Goal: Information Seeking & Learning: Learn about a topic

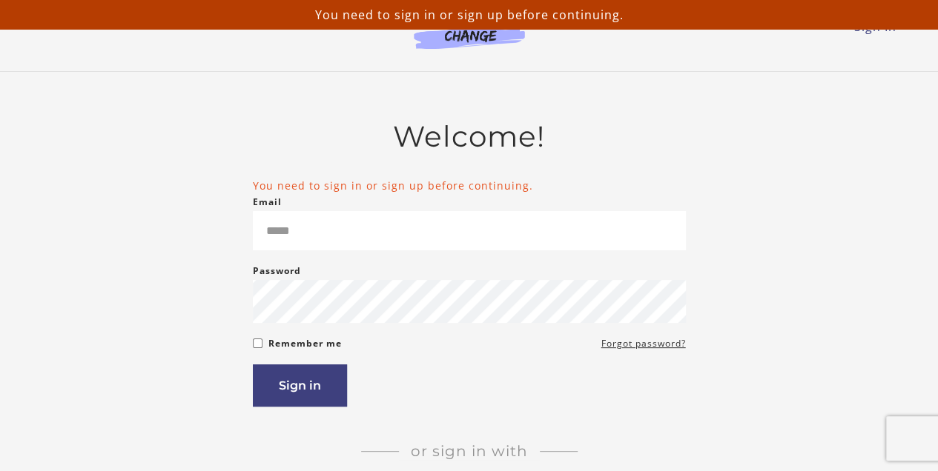
type input "**********"
click at [306, 385] on button "Sign in" at bounding box center [300, 386] width 94 height 42
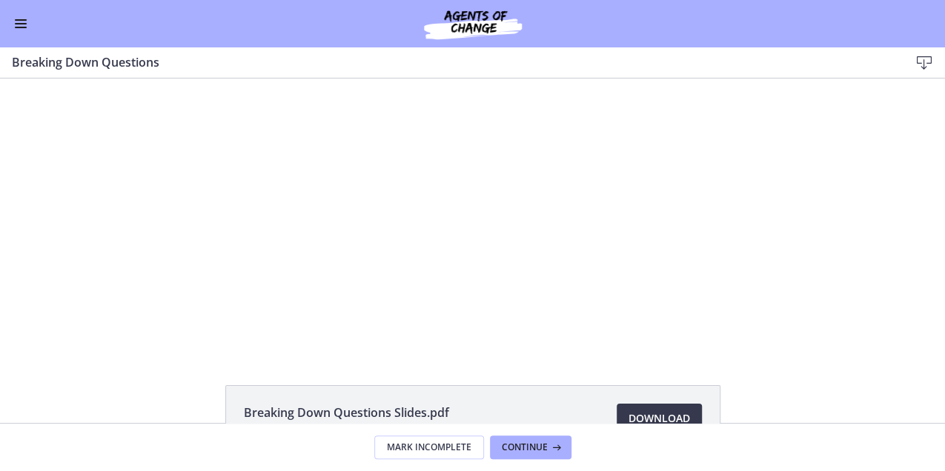
click at [21, 19] on span "Enable menu" at bounding box center [21, 19] width 12 height 1
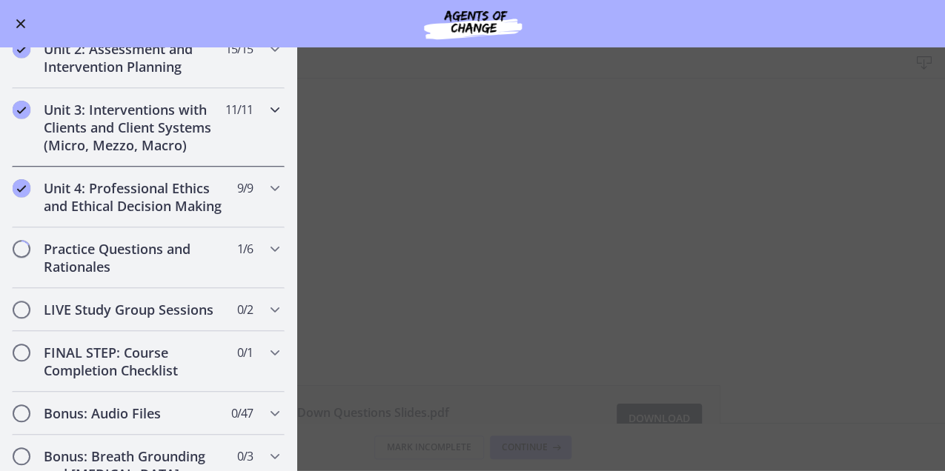
click at [270, 101] on icon "Chapters" at bounding box center [275, 110] width 18 height 18
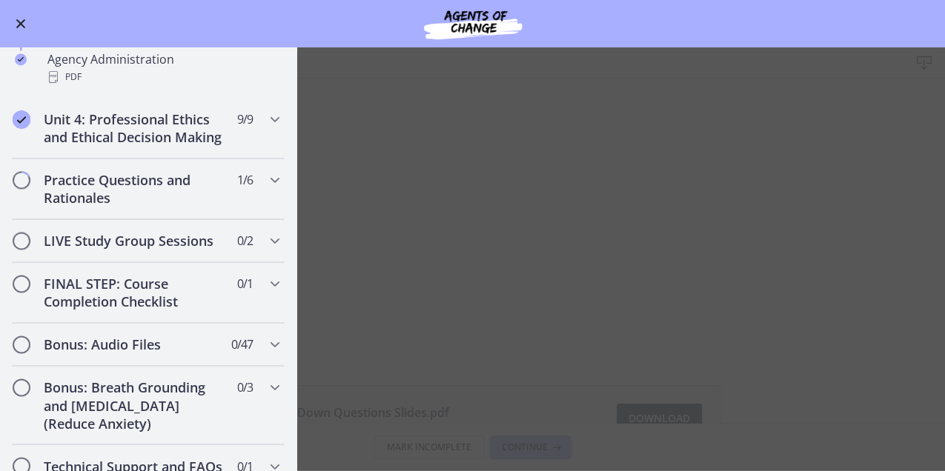
scroll to position [1059, 0]
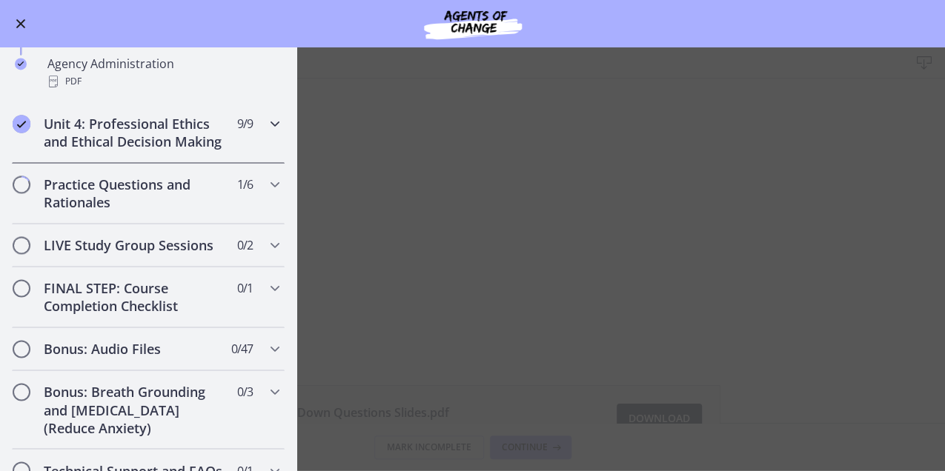
click at [268, 122] on icon "Chapters" at bounding box center [275, 124] width 18 height 18
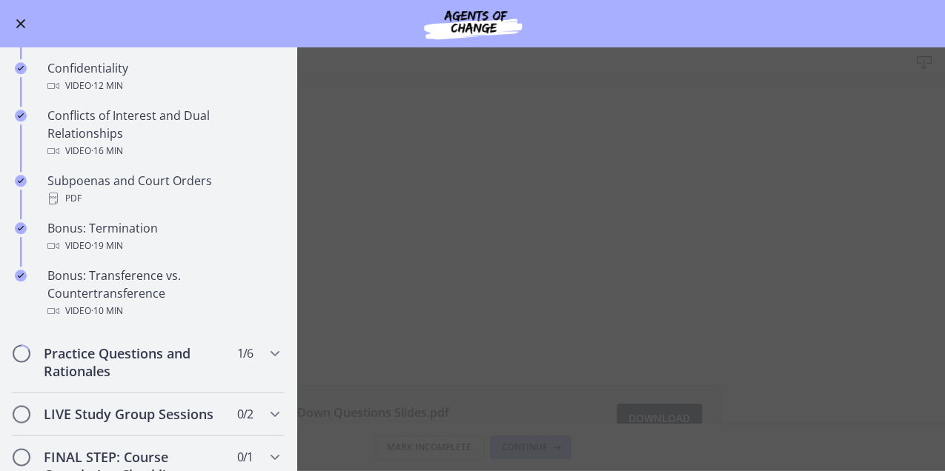
scroll to position [796, 0]
click at [257, 368] on div "Practice Questions and Rationales 1 / 6 Completed" at bounding box center [148, 361] width 273 height 61
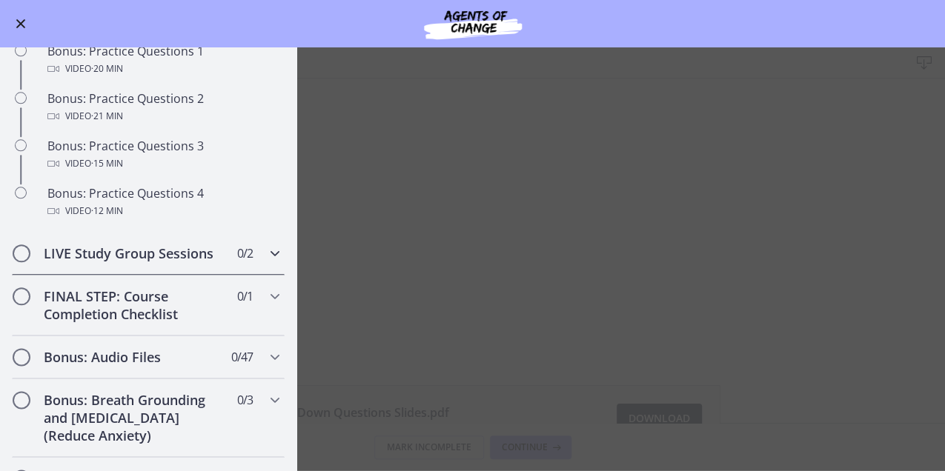
click at [27, 261] on span "Chapters" at bounding box center [21, 253] width 15 height 15
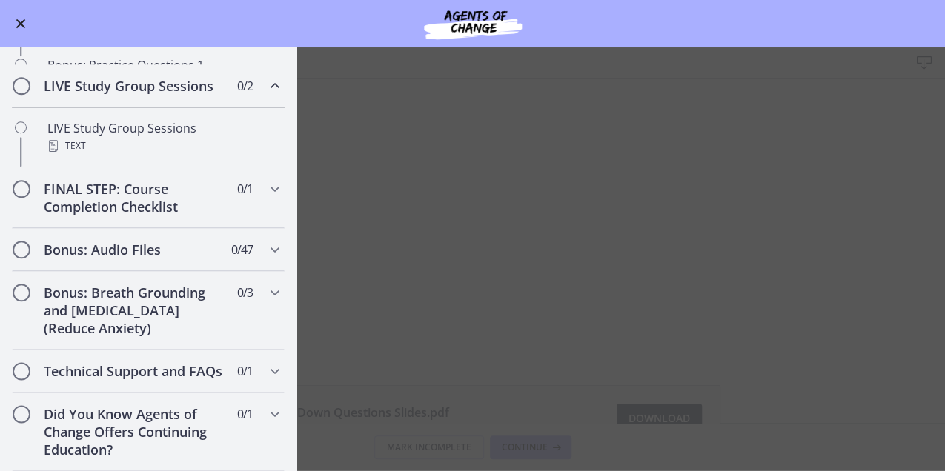
scroll to position [691, 0]
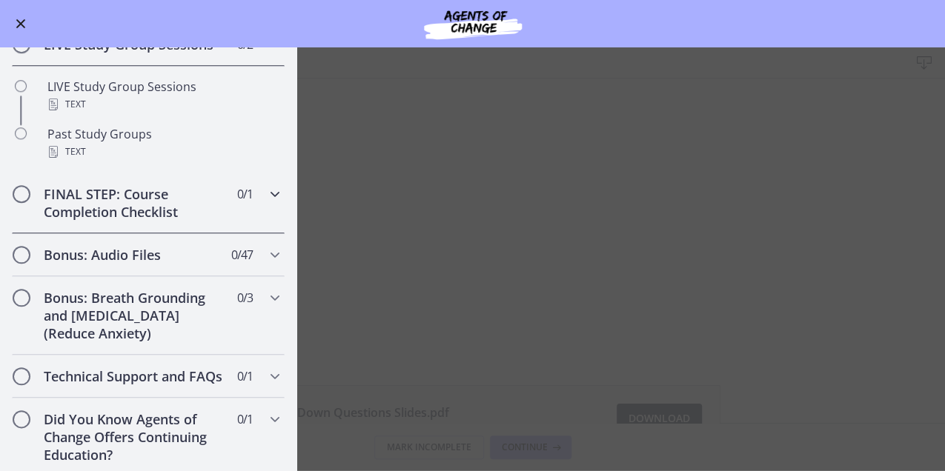
click at [165, 218] on h2 "FINAL STEP: Course Completion Checklist" at bounding box center [134, 203] width 181 height 36
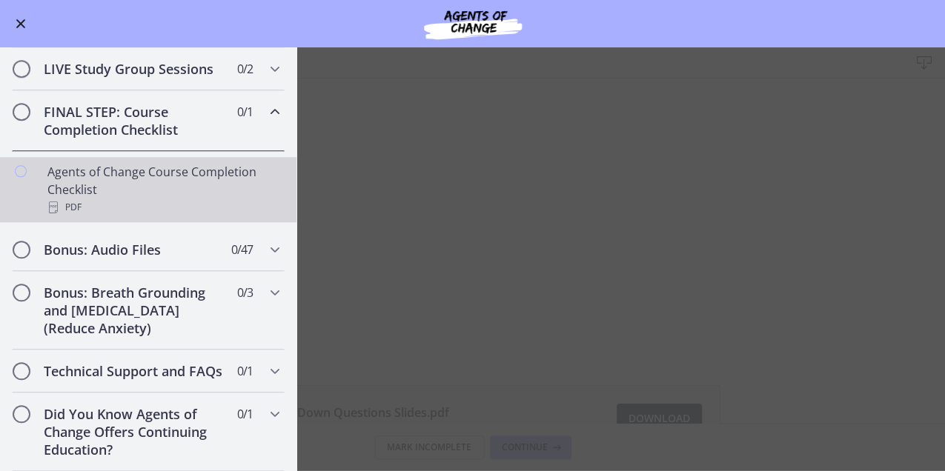
click at [203, 163] on div "Agents of Change Course Completion Checklist PDF" at bounding box center [162, 189] width 231 height 53
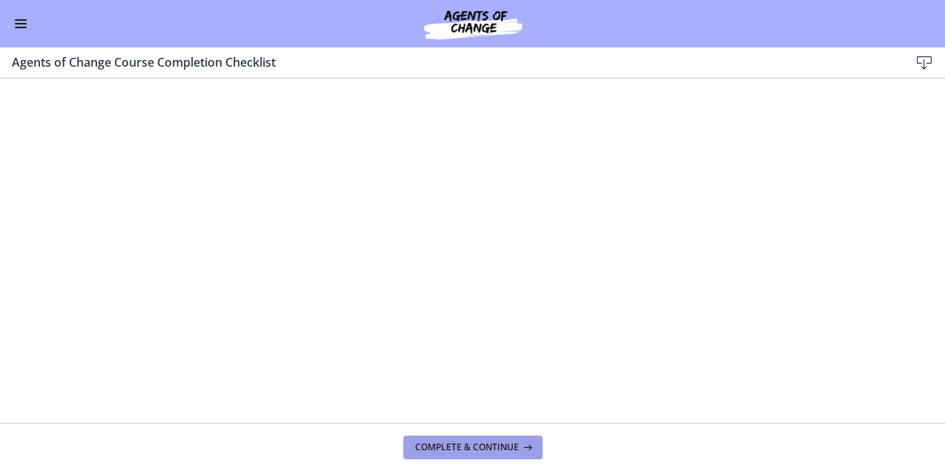
click at [476, 454] on button "Complete & continue" at bounding box center [472, 448] width 139 height 24
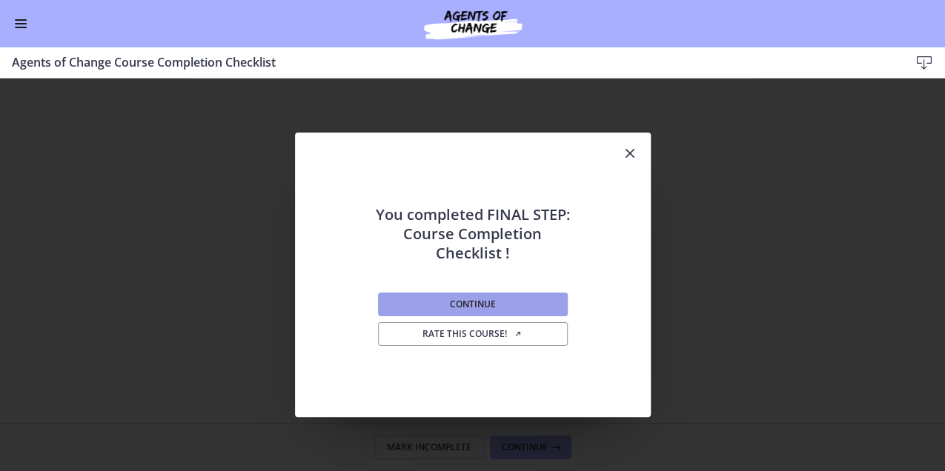
click at [546, 313] on button "Continue" at bounding box center [473, 305] width 190 height 24
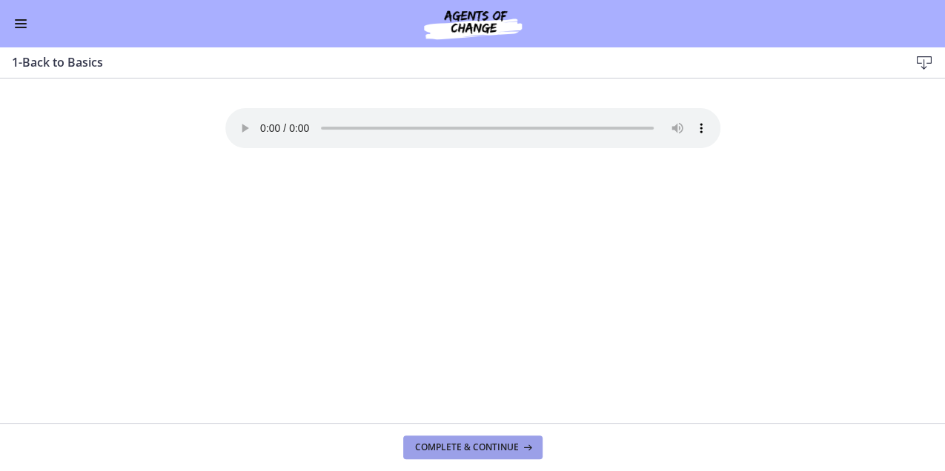
click at [474, 451] on span "Complete & continue" at bounding box center [467, 448] width 104 height 12
click at [458, 446] on span "Complete & continue" at bounding box center [467, 448] width 104 height 12
click at [467, 454] on button "Complete & continue" at bounding box center [472, 448] width 139 height 24
click at [457, 448] on span "Complete & continue" at bounding box center [467, 448] width 104 height 12
click at [469, 445] on span "Complete & continue" at bounding box center [467, 448] width 104 height 12
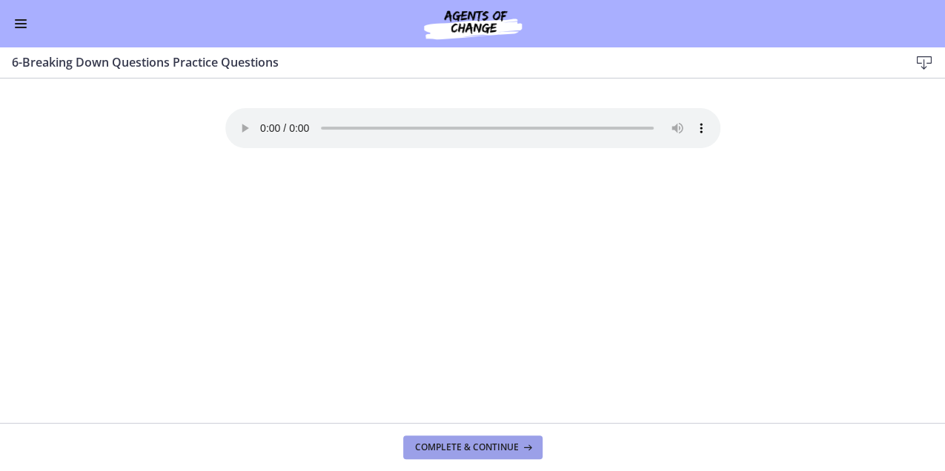
click at [477, 437] on button "Complete & continue" at bounding box center [472, 448] width 139 height 24
click at [473, 458] on button "Complete & continue" at bounding box center [472, 448] width 139 height 24
click at [21, 19] on span "Enable menu" at bounding box center [21, 19] width 12 height 1
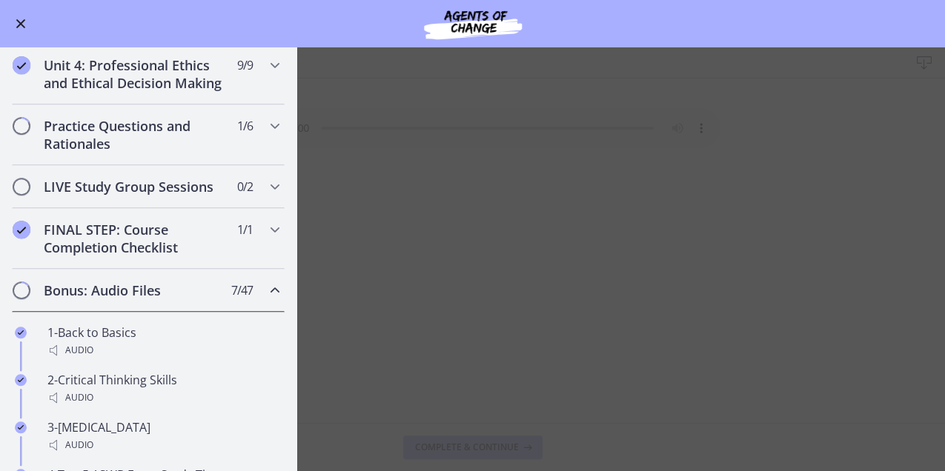
scroll to position [549, 0]
click at [21, 297] on span "Chapters" at bounding box center [21, 289] width 15 height 15
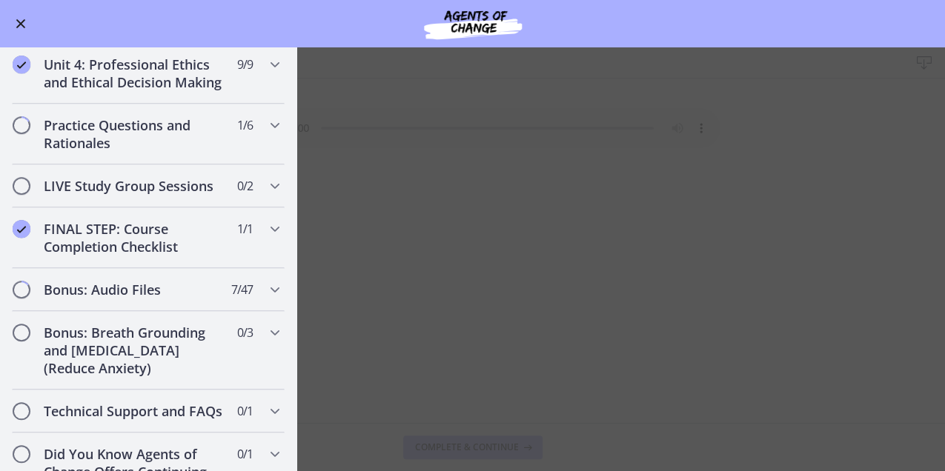
click at [481, 400] on main "8-Developmental Theories Download Enable fullscreen Your browser doesn't suppor…" at bounding box center [472, 259] width 945 height 424
click at [475, 447] on main "8-Developmental Theories Download Enable fullscreen Your browser doesn't suppor…" at bounding box center [472, 259] width 945 height 424
click at [405, 96] on main "8-Developmental Theories Download Enable fullscreen Your browser doesn't suppor…" at bounding box center [472, 259] width 945 height 424
click at [12, 15] on button "Enable menu" at bounding box center [21, 24] width 18 height 18
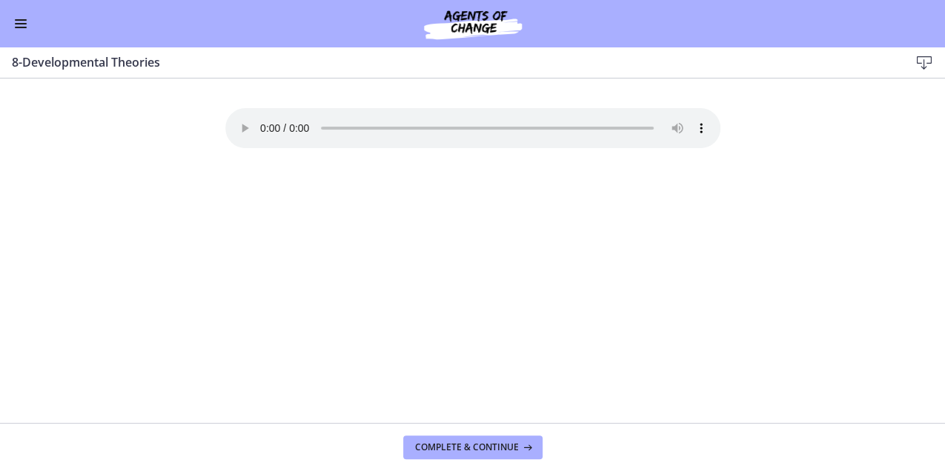
click at [19, 27] on span "Enable menu" at bounding box center [21, 27] width 12 height 1
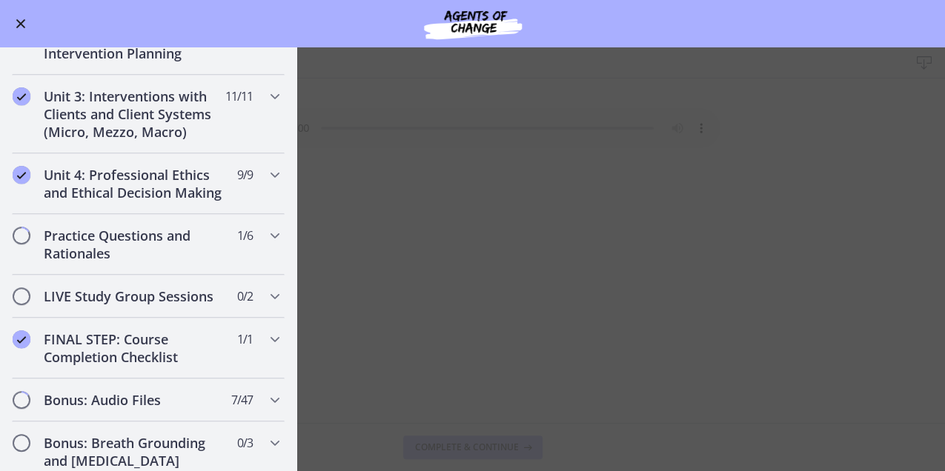
scroll to position [438, 0]
click at [266, 245] on icon "Chapters" at bounding box center [275, 237] width 18 height 18
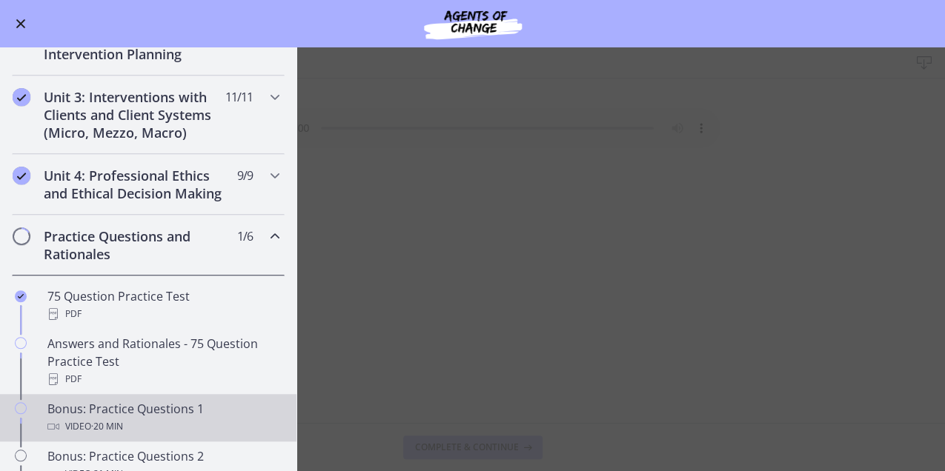
click at [144, 432] on div "Video · 20 min" at bounding box center [162, 427] width 231 height 18
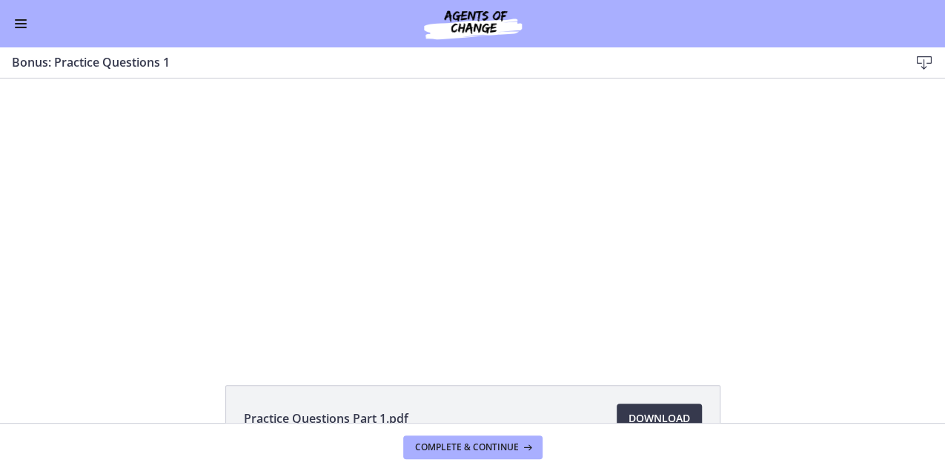
click at [374, 342] on div "Playbar" at bounding box center [459, 338] width 320 height 25
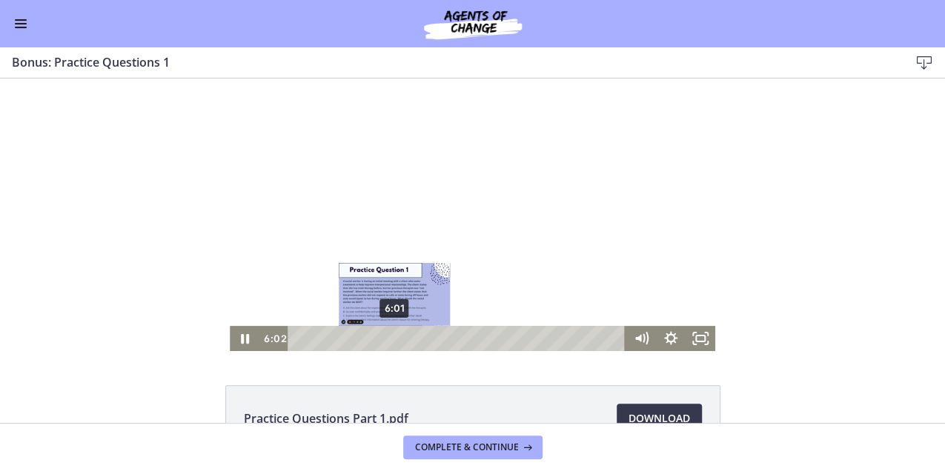
click at [417, 338] on div "6:01" at bounding box center [459, 338] width 320 height 25
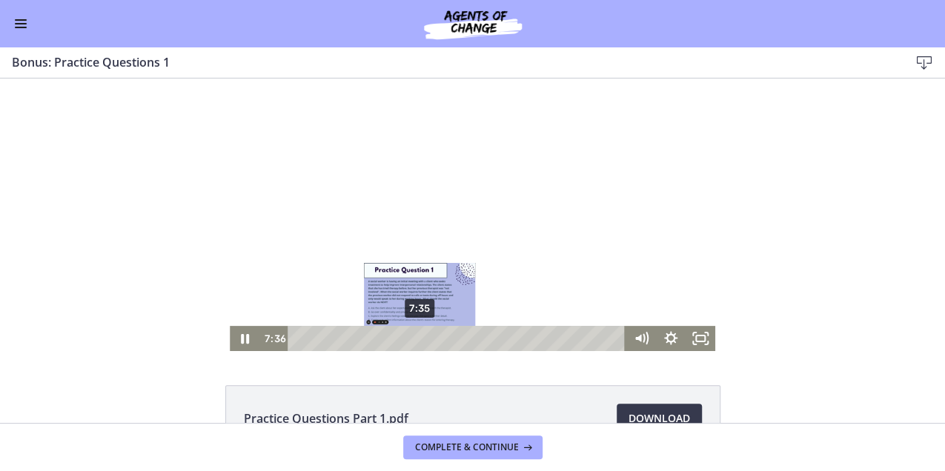
click at [372, 335] on div "7:35" at bounding box center [459, 338] width 320 height 25
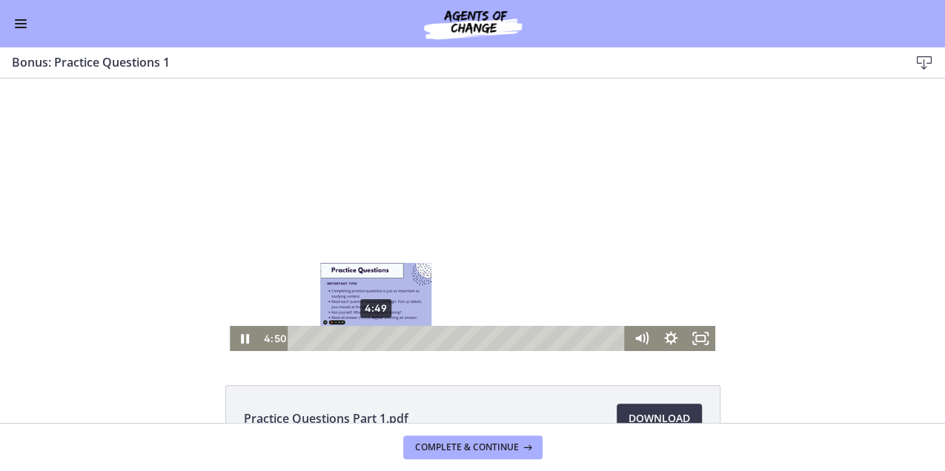
click at [383, 341] on div "4:49" at bounding box center [459, 338] width 320 height 25
click at [395, 340] on div "5:31" at bounding box center [459, 338] width 320 height 25
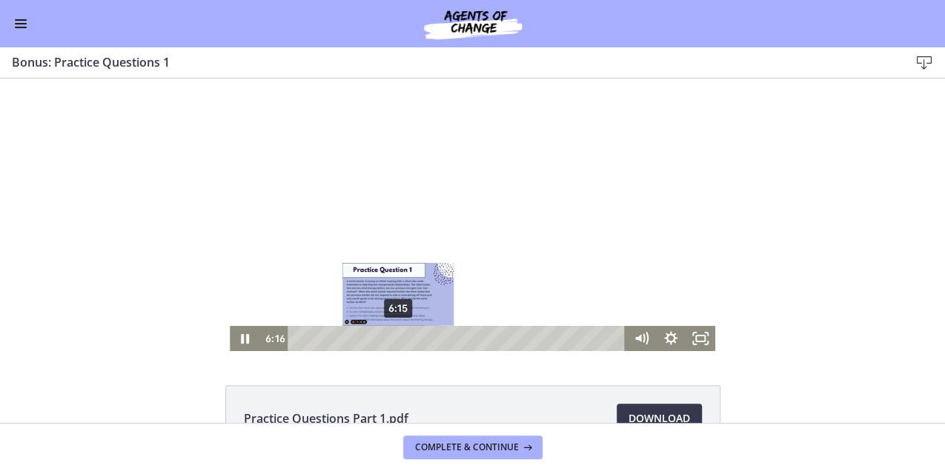
click at [394, 340] on div "Playbar" at bounding box center [398, 338] width 8 height 8
click at [394, 341] on div "Playbar" at bounding box center [398, 338] width 8 height 8
click at [378, 340] on div "5:58" at bounding box center [459, 338] width 320 height 25
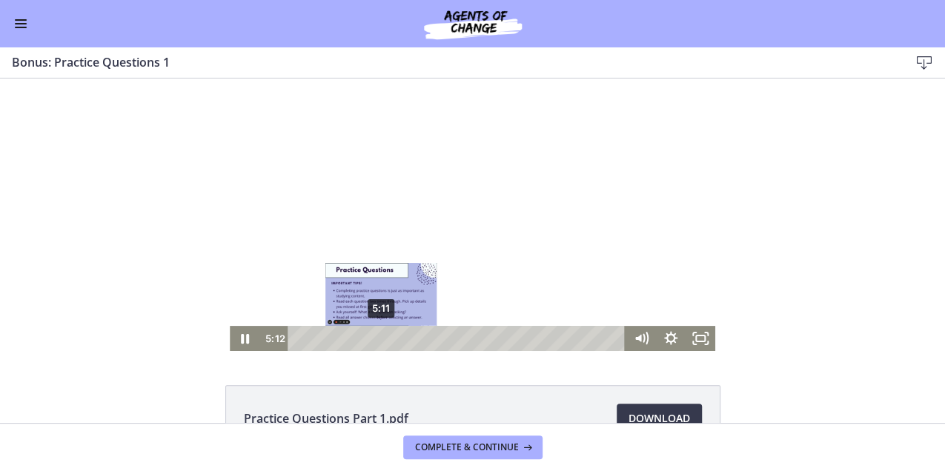
click at [380, 340] on div "Playbar" at bounding box center [381, 338] width 8 height 8
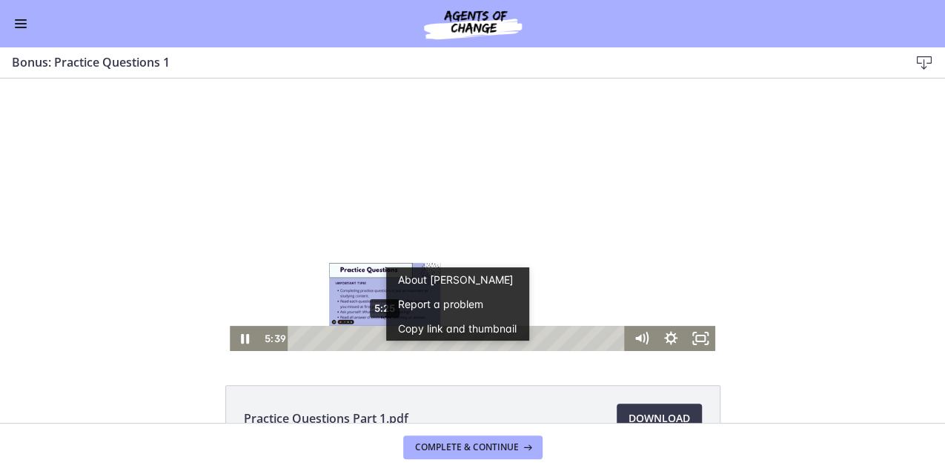
click at [807, 400] on div "Practice Questions Part 1.pdf Download Opens in a new window" at bounding box center [472, 454] width 945 height 138
click at [864, 283] on div "Click for sound @keyframes VOLUME_SMALL_WAVE_FLASH { 0% { opacity: 0; } 33% { o…" at bounding box center [472, 215] width 945 height 273
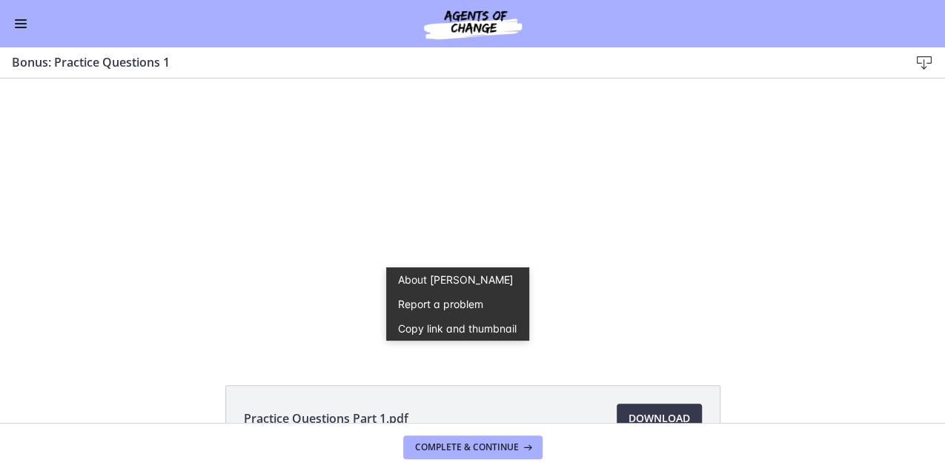
click at [154, 387] on div "Practice Questions Part 1.pdf Download Opens in a new window" at bounding box center [472, 454] width 945 height 138
click at [509, 388] on li "Practice Questions Part 1.pdf Download Opens in a new window" at bounding box center [472, 418] width 495 height 67
click at [483, 285] on link "About [PERSON_NAME]" at bounding box center [457, 280] width 142 height 24
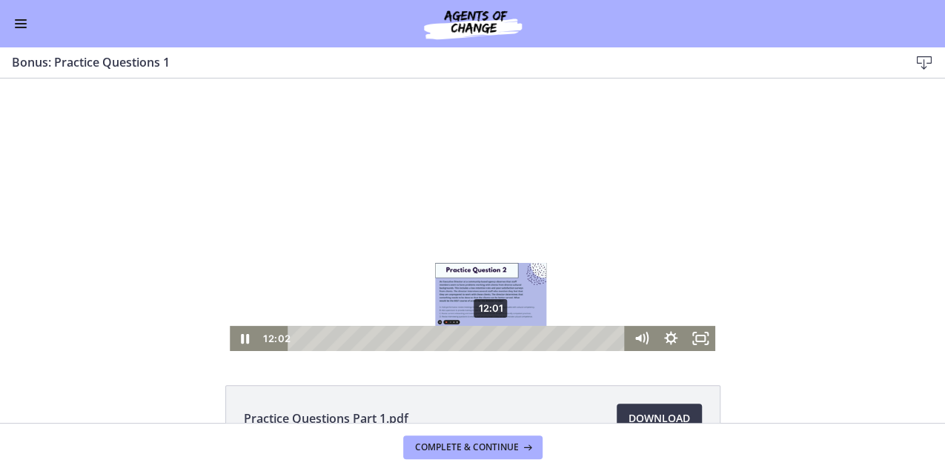
click at [486, 341] on div "Playbar" at bounding box center [490, 338] width 8 height 8
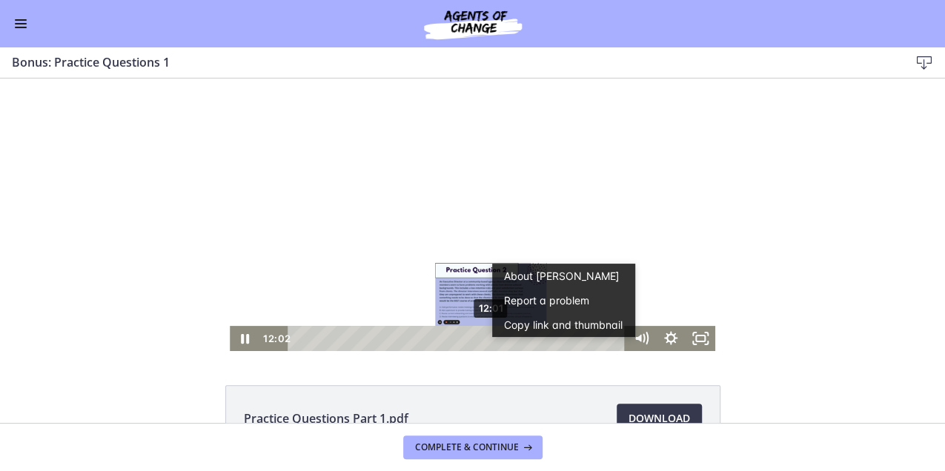
click at [484, 394] on li "Practice Questions Part 1.pdf Download Opens in a new window" at bounding box center [472, 418] width 495 height 67
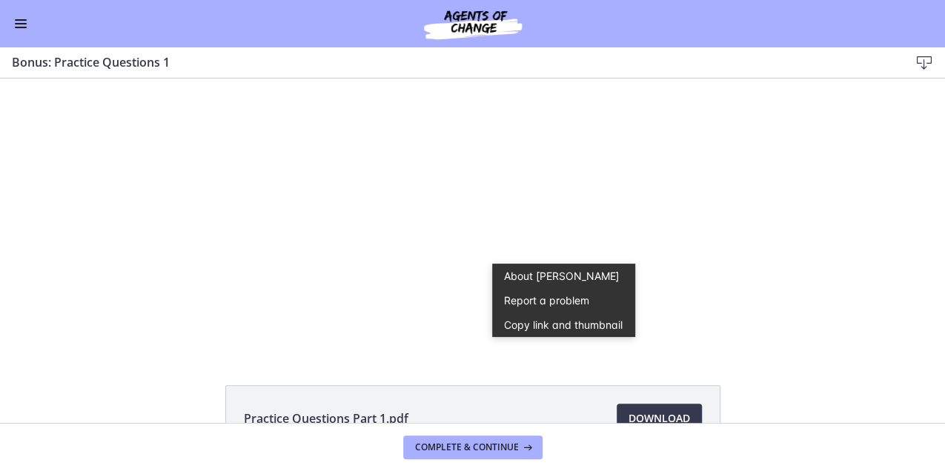
click at [486, 369] on div "Practice Questions Part 1.pdf Download Opens in a new window" at bounding box center [472, 251] width 945 height 345
click at [599, 322] on button "Copy link and thumbnail" at bounding box center [563, 325] width 142 height 24
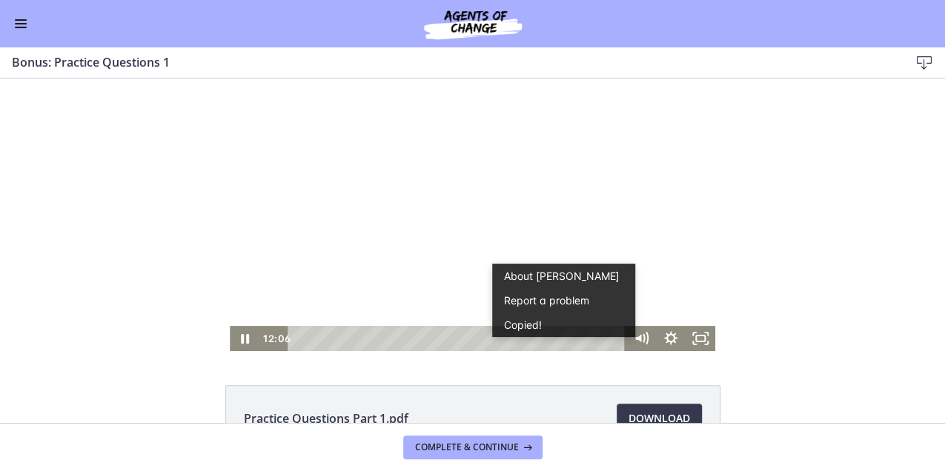
click at [524, 374] on div "Practice Questions Part 1.pdf Download Opens in a new window" at bounding box center [472, 251] width 945 height 345
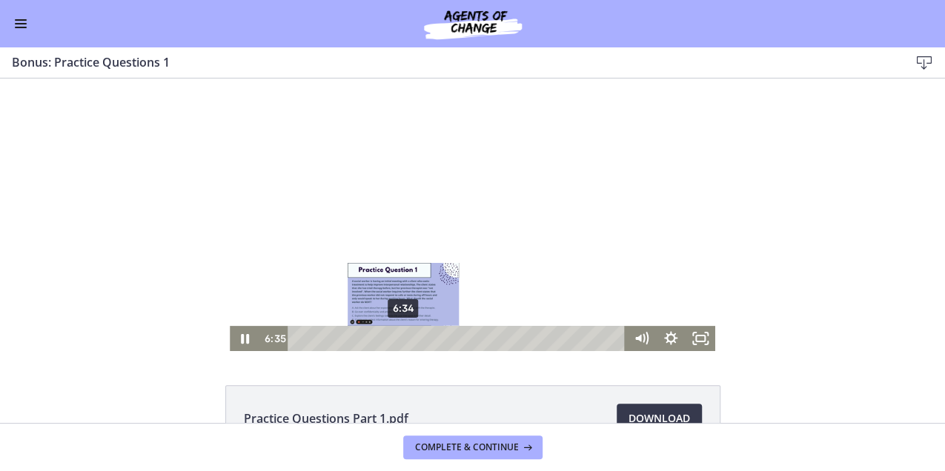
click at [409, 340] on div "6:34" at bounding box center [459, 338] width 320 height 25
click at [420, 340] on div "7:08" at bounding box center [459, 338] width 320 height 25
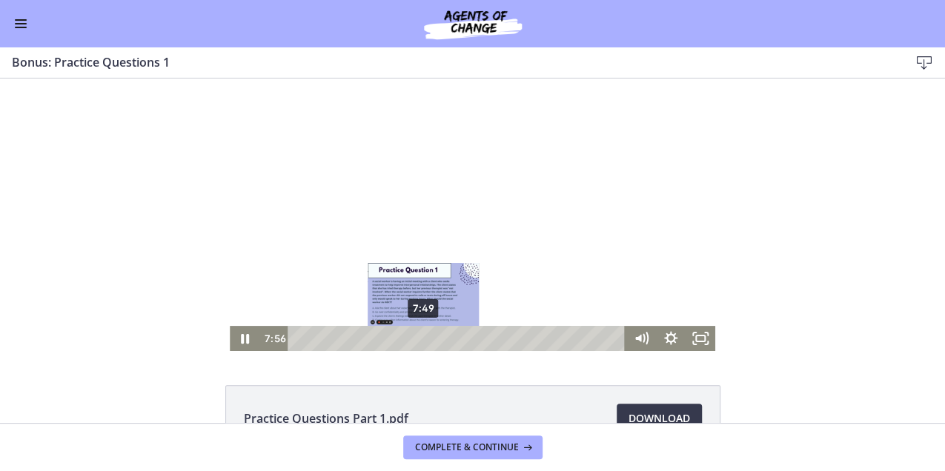
click at [437, 340] on div "7:49" at bounding box center [459, 338] width 320 height 25
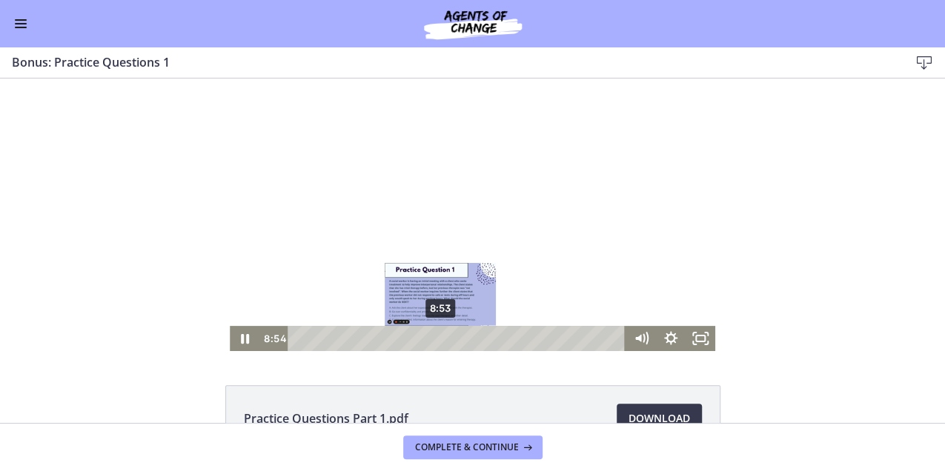
click at [457, 339] on div "8:53" at bounding box center [459, 338] width 320 height 25
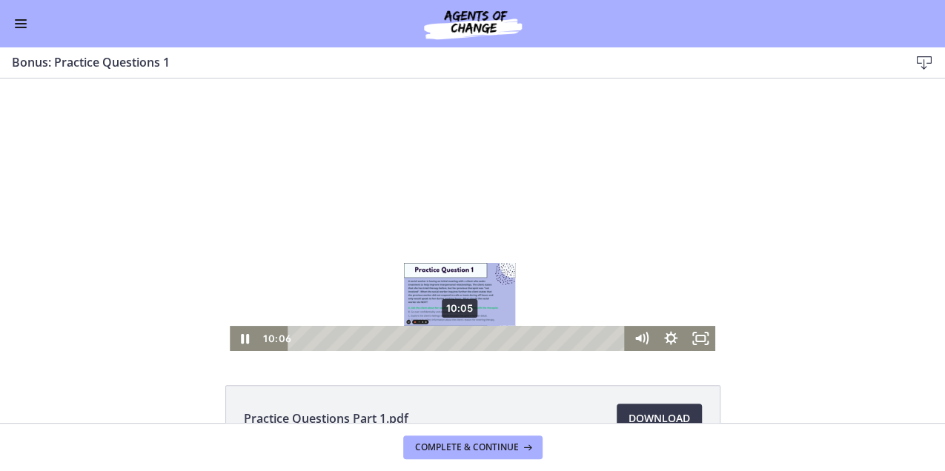
click at [474, 340] on div "10:05" at bounding box center [459, 338] width 320 height 25
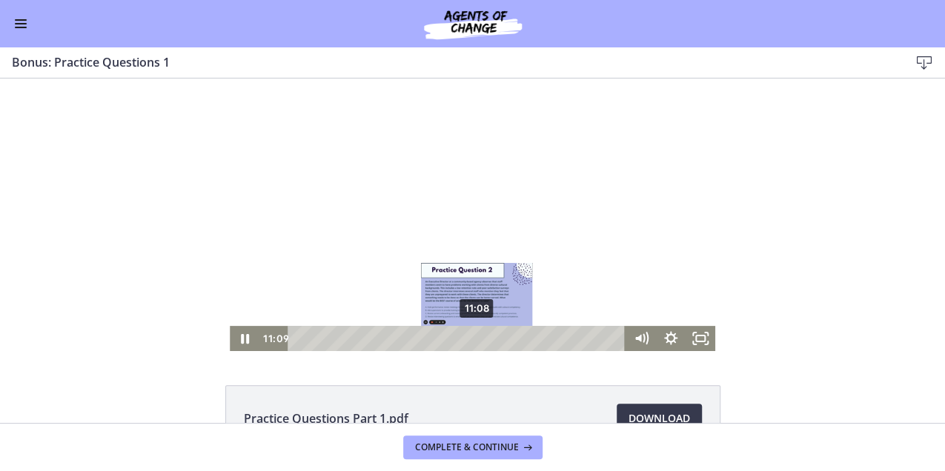
click at [480, 341] on div "11:08" at bounding box center [459, 338] width 320 height 25
click at [489, 342] on div "11:31" at bounding box center [459, 338] width 320 height 25
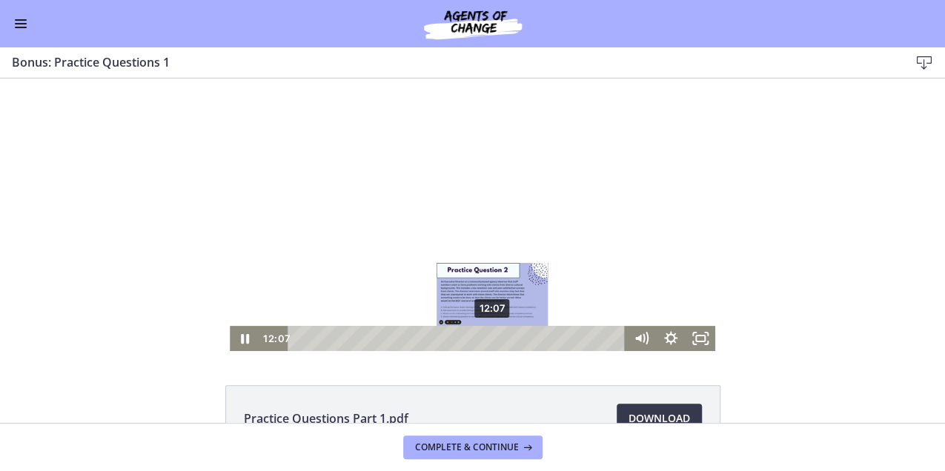
click at [496, 341] on div "12:07" at bounding box center [459, 338] width 320 height 25
click at [503, 340] on div "12:31" at bounding box center [459, 338] width 320 height 25
click at [510, 338] on div "12:56" at bounding box center [459, 338] width 320 height 25
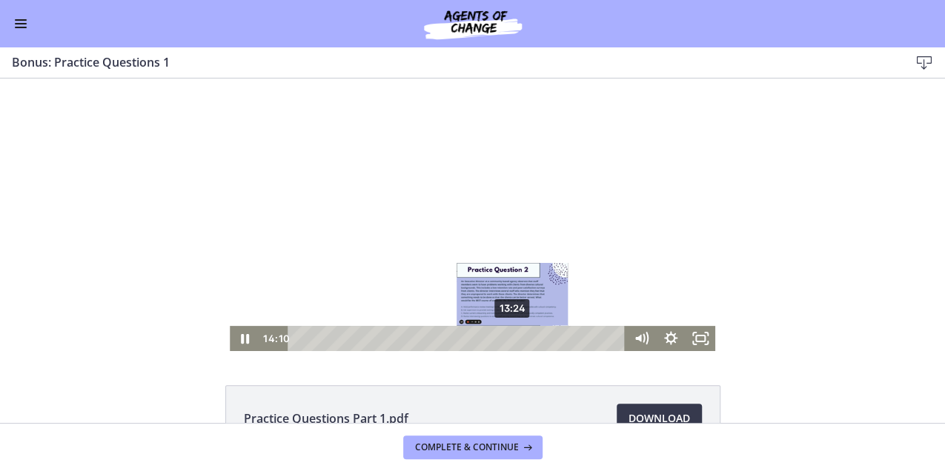
click at [528, 341] on div "13:24" at bounding box center [459, 338] width 320 height 25
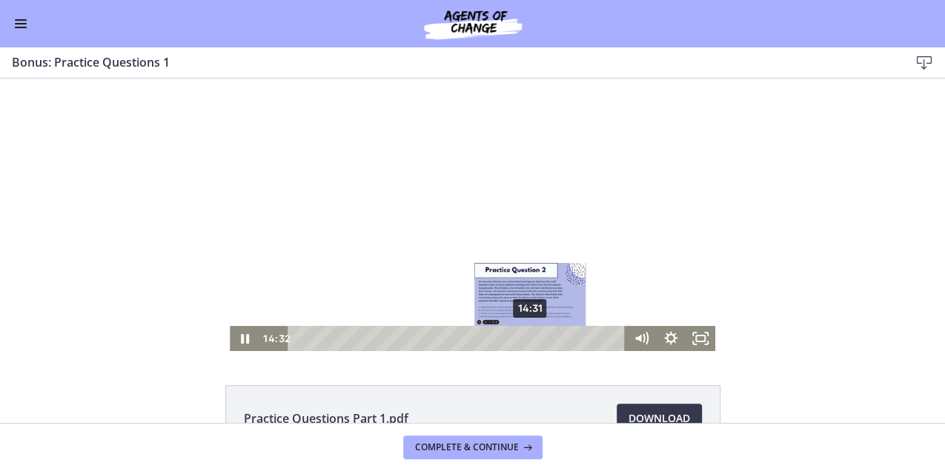
click at [537, 340] on div "14:31" at bounding box center [459, 338] width 320 height 25
click at [583, 369] on div "Practice Questions Part 1.pdf Download Opens in a new window" at bounding box center [472, 251] width 945 height 345
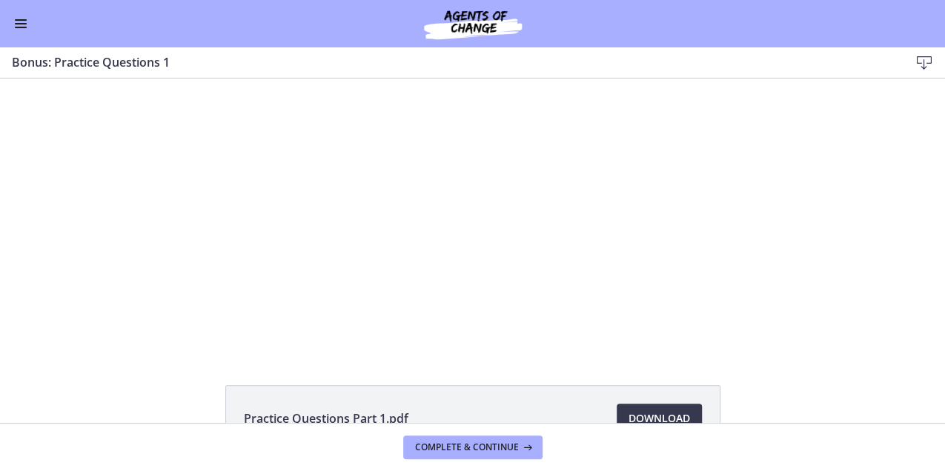
click at [454, 239] on div at bounding box center [472, 215] width 485 height 273
click at [445, 231] on div at bounding box center [472, 215] width 485 height 273
click at [477, 451] on span "Complete & continue" at bounding box center [467, 448] width 104 height 12
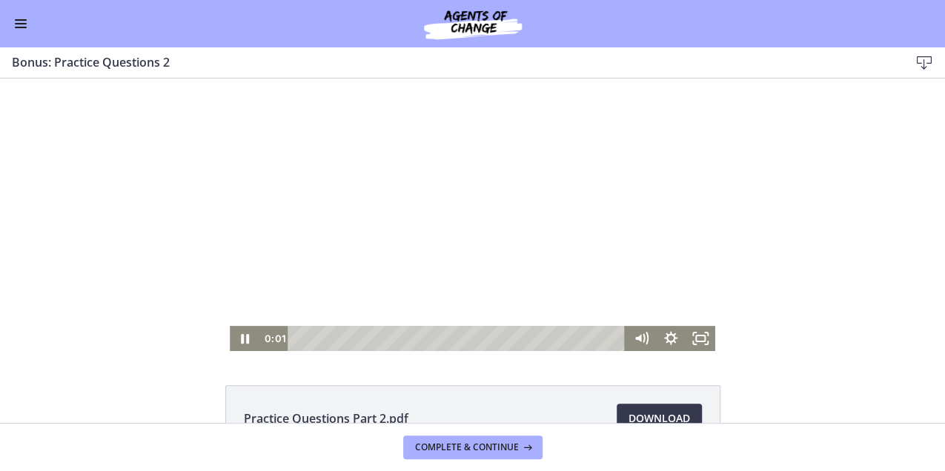
click at [305, 337] on div "Playbar" at bounding box center [459, 338] width 320 height 25
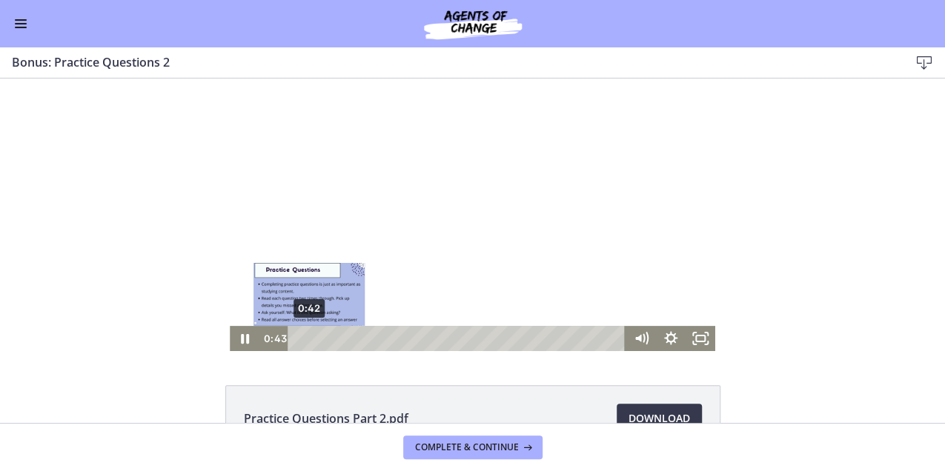
click at [320, 339] on div "0:42" at bounding box center [459, 338] width 320 height 25
click at [331, 335] on div "1:38" at bounding box center [459, 338] width 320 height 25
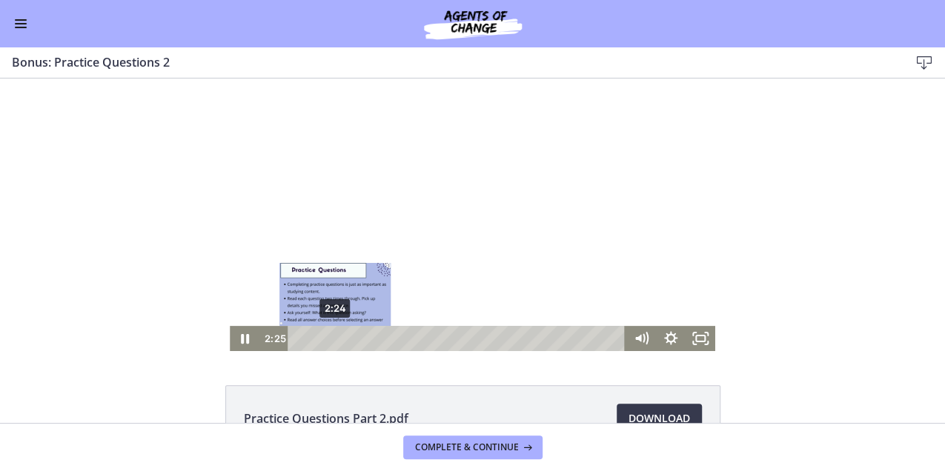
click at [342, 337] on div "2:24" at bounding box center [459, 338] width 320 height 25
click at [356, 339] on div "3:08" at bounding box center [459, 338] width 320 height 25
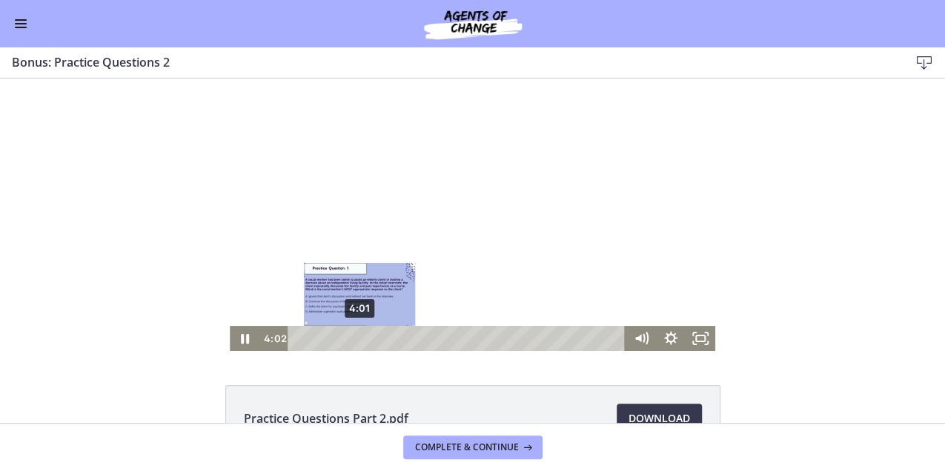
click at [355, 337] on div "Playbar" at bounding box center [359, 338] width 8 height 8
click at [354, 339] on div "Playbar" at bounding box center [358, 338] width 8 height 8
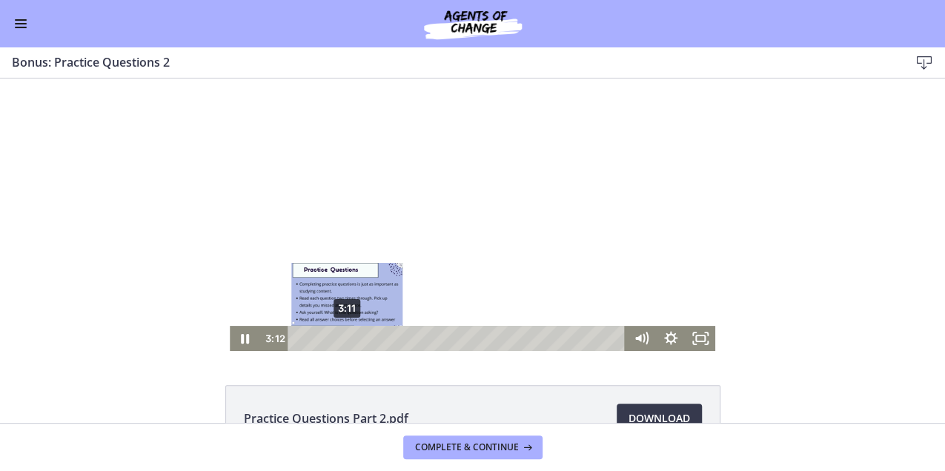
click at [345, 341] on div "Playbar" at bounding box center [346, 338] width 8 height 8
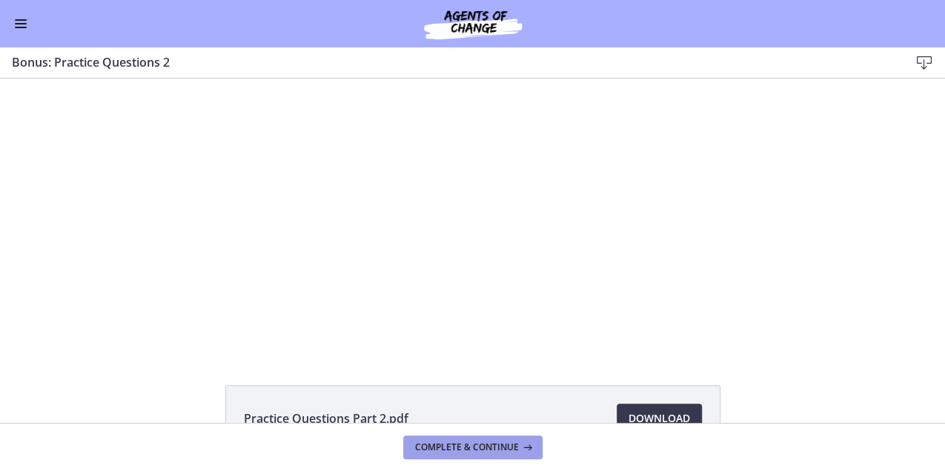
click at [448, 448] on span "Complete & continue" at bounding box center [467, 448] width 104 height 12
click at [316, 380] on div "Practice Questions Part 3.pdf Download Opens in a new window" at bounding box center [472, 251] width 945 height 345
